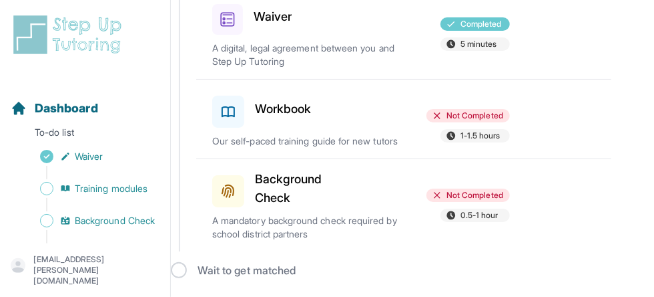
scroll to position [188, 0]
click at [270, 100] on h3 "Workbook" at bounding box center [283, 109] width 57 height 19
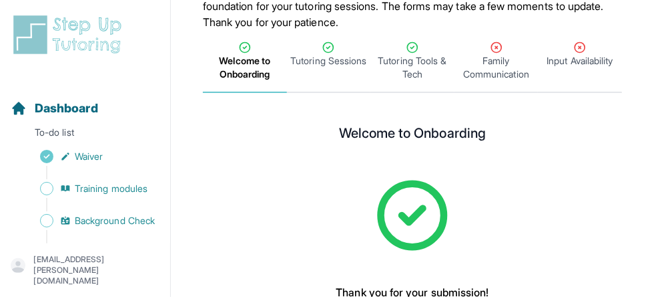
scroll to position [139, 0]
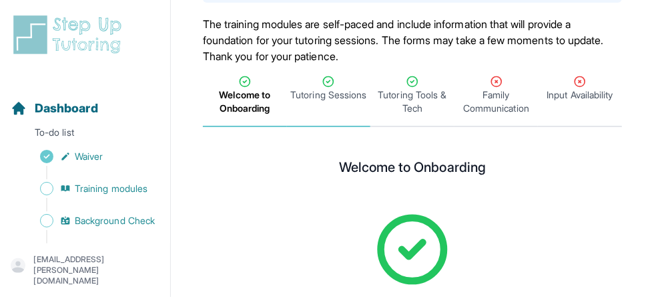
click at [328, 98] on span "Tutoring Sessions" at bounding box center [328, 94] width 76 height 13
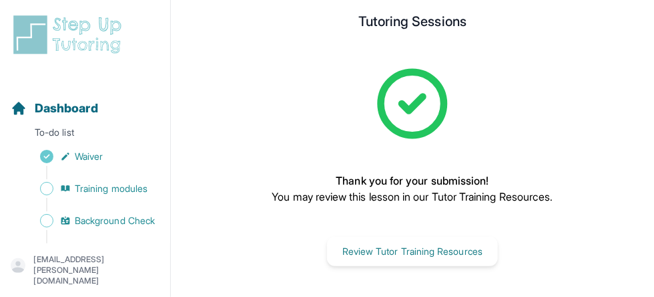
scroll to position [284, 0]
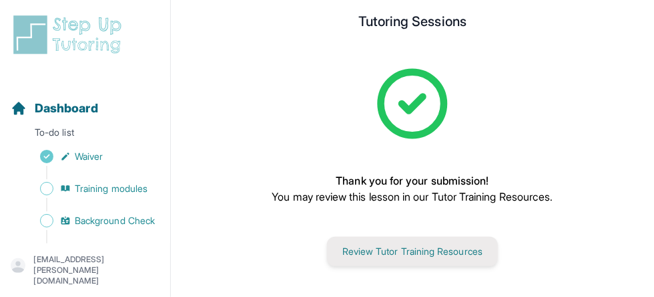
click at [362, 254] on button "Review Tutor Training Resources" at bounding box center [412, 250] width 171 height 29
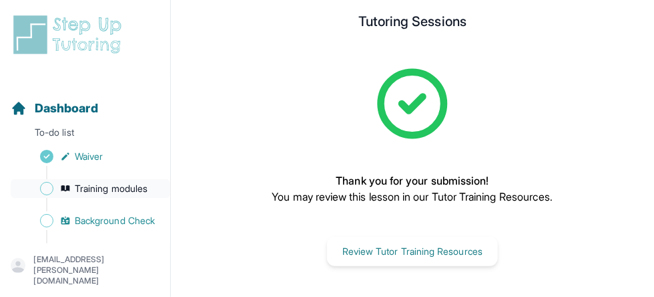
click at [116, 192] on span "Training modules" at bounding box center [111, 188] width 73 height 13
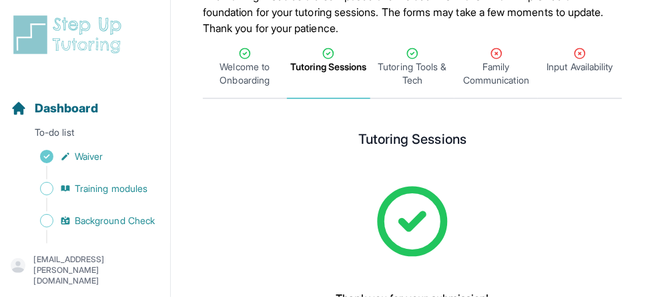
scroll to position [155, 0]
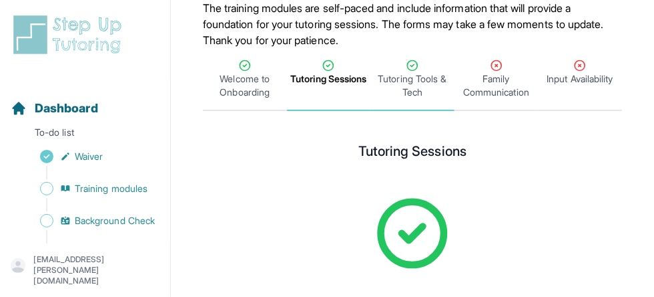
click at [420, 78] on span "Tutoring Tools & Tech" at bounding box center [412, 85] width 79 height 27
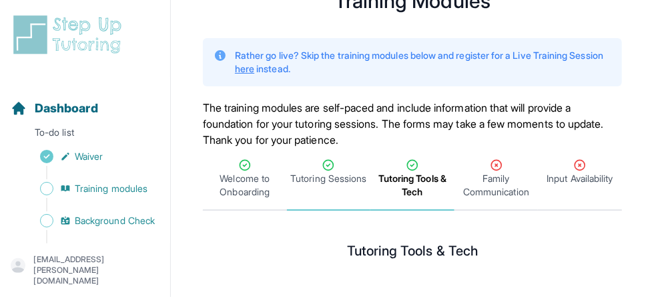
scroll to position [54, 0]
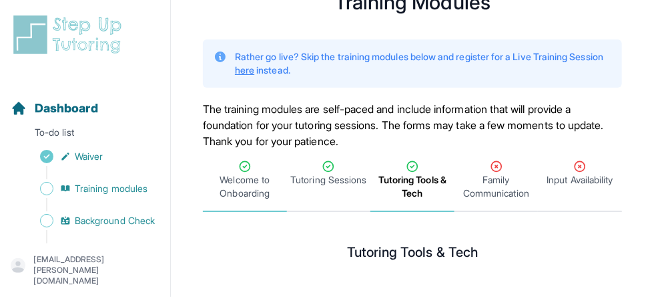
click at [262, 171] on div "Welcome to Onboarding" at bounding box center [245, 180] width 79 height 40
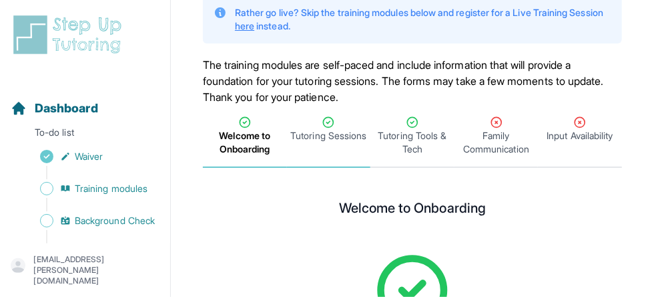
scroll to position [76, 0]
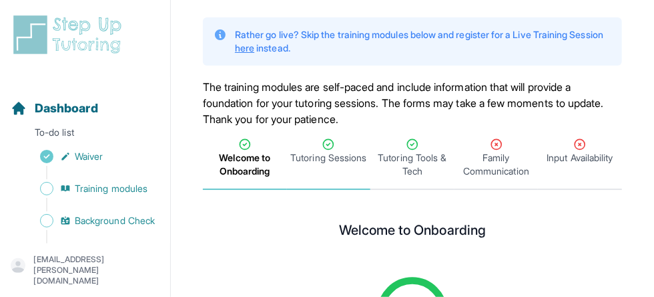
click at [329, 163] on span "Tutoring Sessions" at bounding box center [328, 157] width 76 height 13
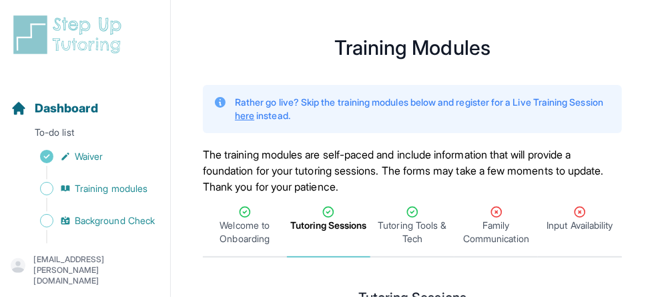
scroll to position [0, 0]
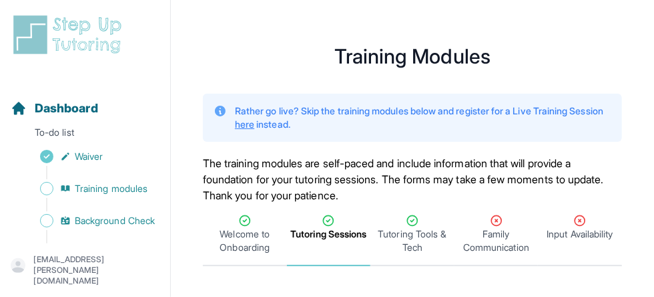
click at [254, 124] on link "here" at bounding box center [244, 123] width 19 height 11
